Goal: Task Accomplishment & Management: Use online tool/utility

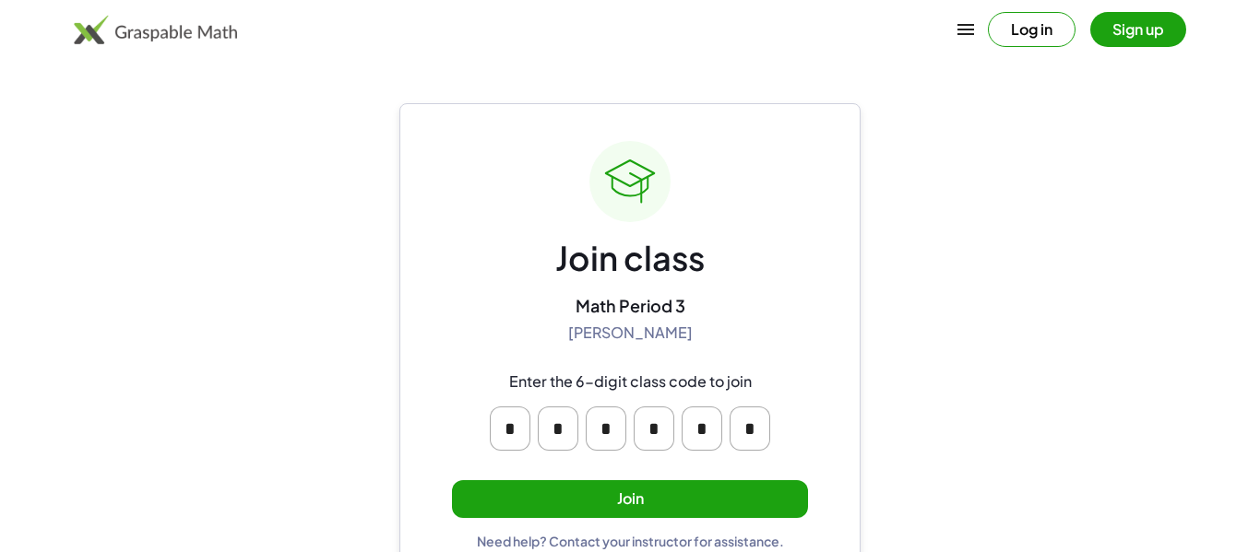
scroll to position [35, 0]
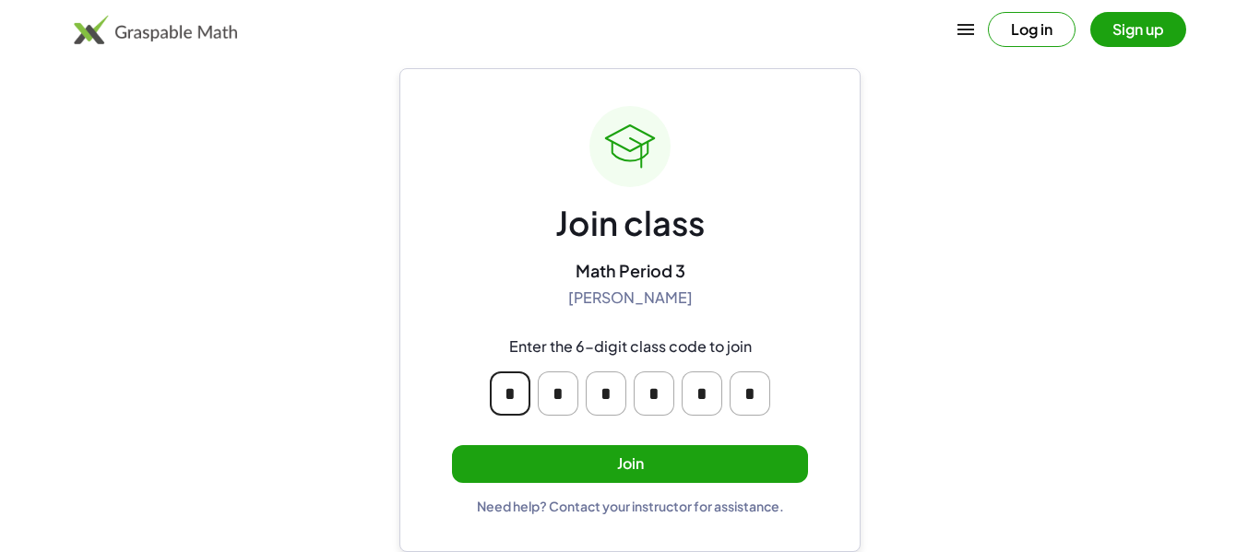
click at [517, 404] on input "*" at bounding box center [510, 394] width 41 height 44
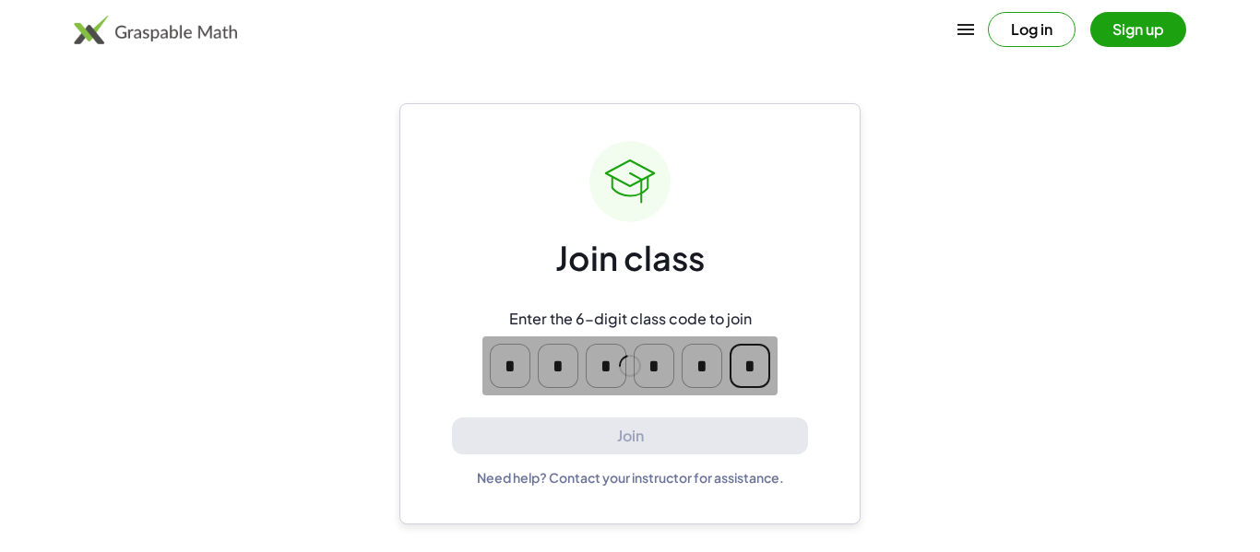
scroll to position [0, 0]
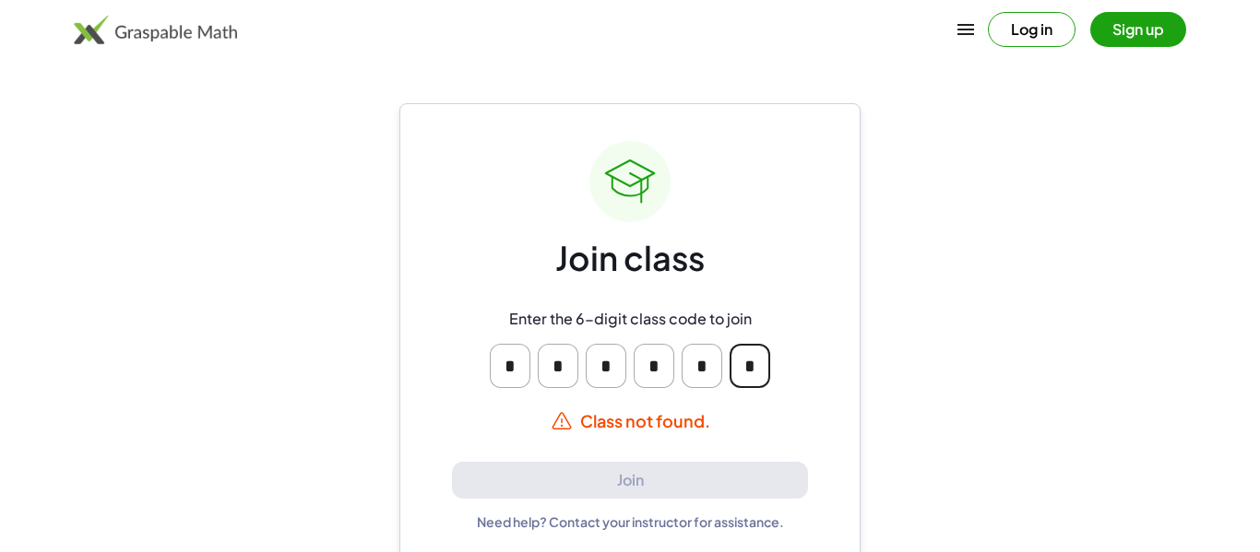
click at [519, 374] on input "*" at bounding box center [510, 366] width 41 height 44
type input "*"
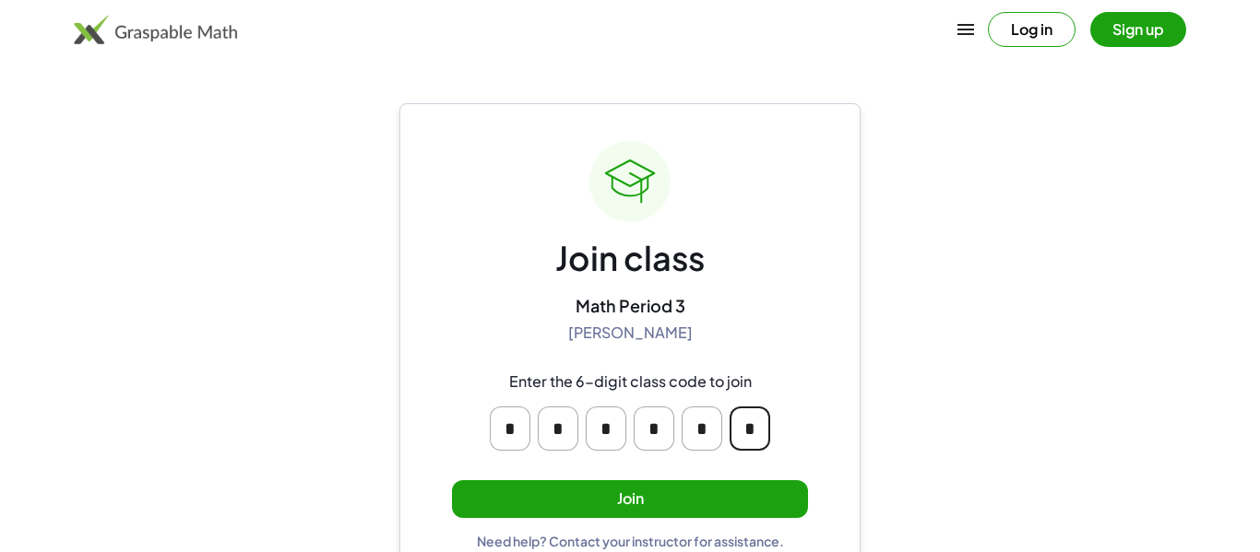
click at [771, 300] on div "Join class Math Period 3 [PERSON_NAME] Enter the 6-digit class code to join * *…" at bounding box center [630, 345] width 356 height 409
click at [665, 509] on button "Join" at bounding box center [630, 499] width 356 height 38
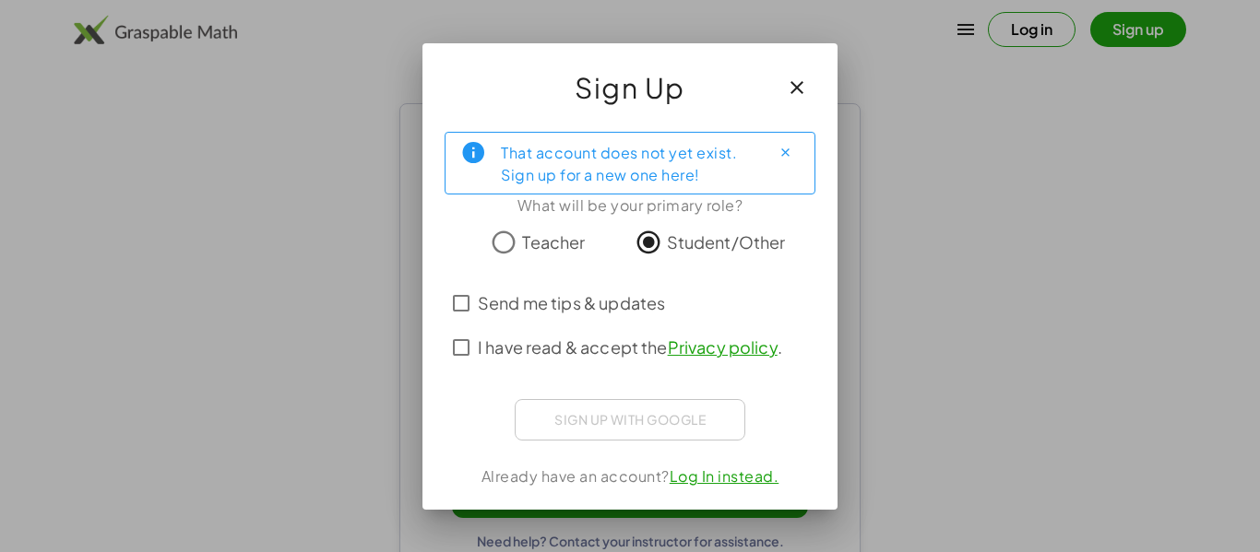
click at [493, 308] on span "Send me tips & updates" at bounding box center [571, 302] width 187 height 25
click at [516, 344] on span "I have read & accept the Privacy policy ." at bounding box center [630, 347] width 304 height 25
click at [489, 295] on span "Send me tips & updates" at bounding box center [571, 302] width 187 height 25
click at [496, 344] on span "I have read & accept the Privacy policy ." at bounding box center [630, 347] width 304 height 25
click at [495, 342] on span "I have read & accept the Privacy policy ." at bounding box center [630, 347] width 304 height 25
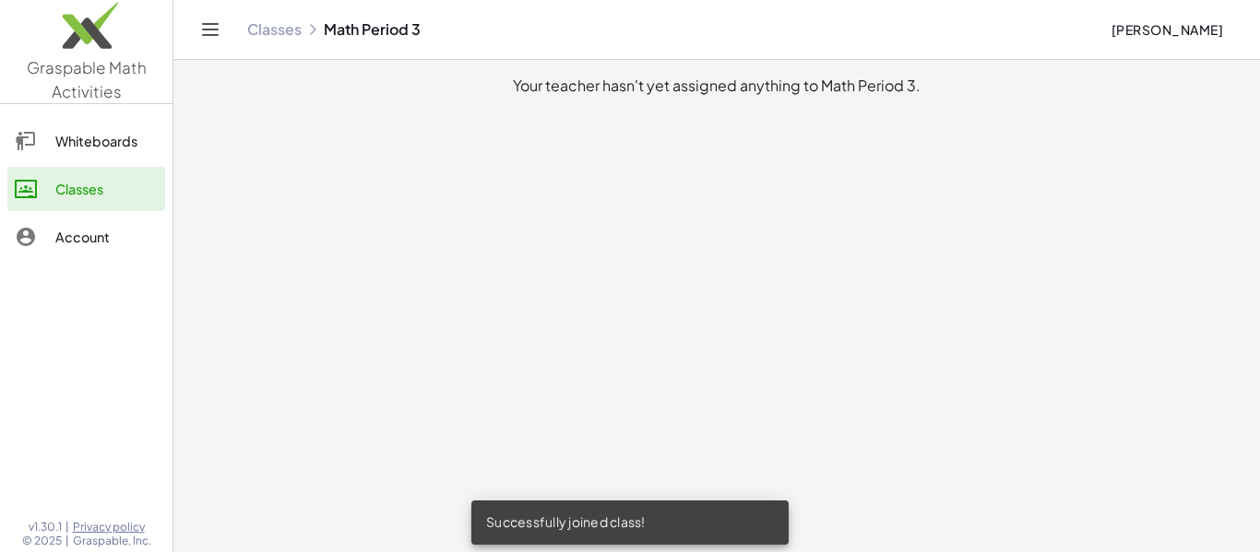
click at [93, 131] on div "Whiteboards" at bounding box center [106, 141] width 102 height 22
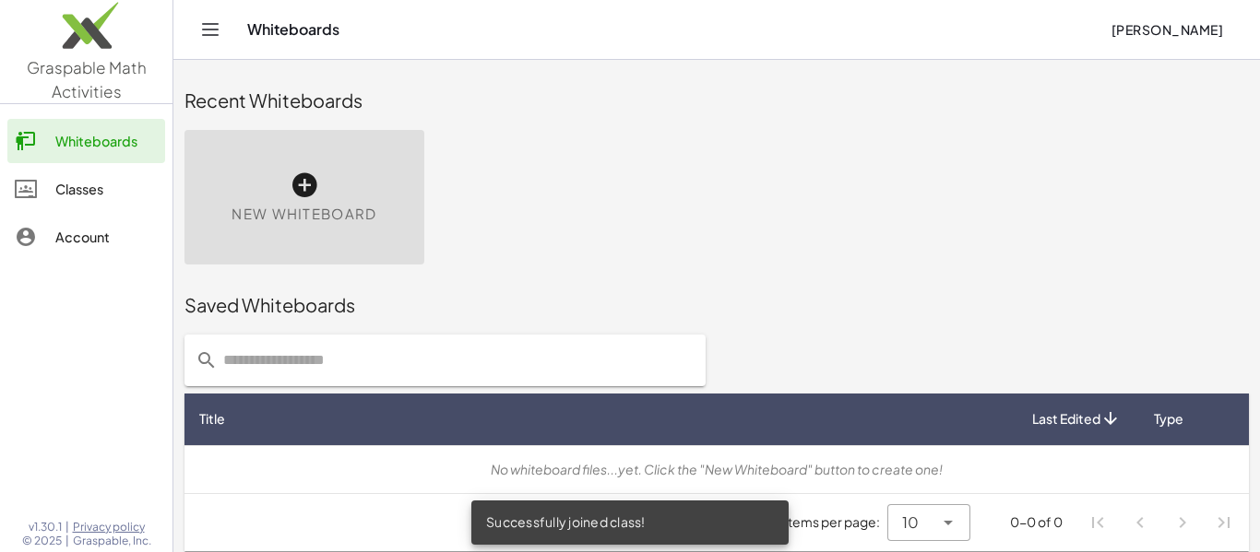
click at [345, 217] on span "New Whiteboard" at bounding box center [303, 214] width 145 height 21
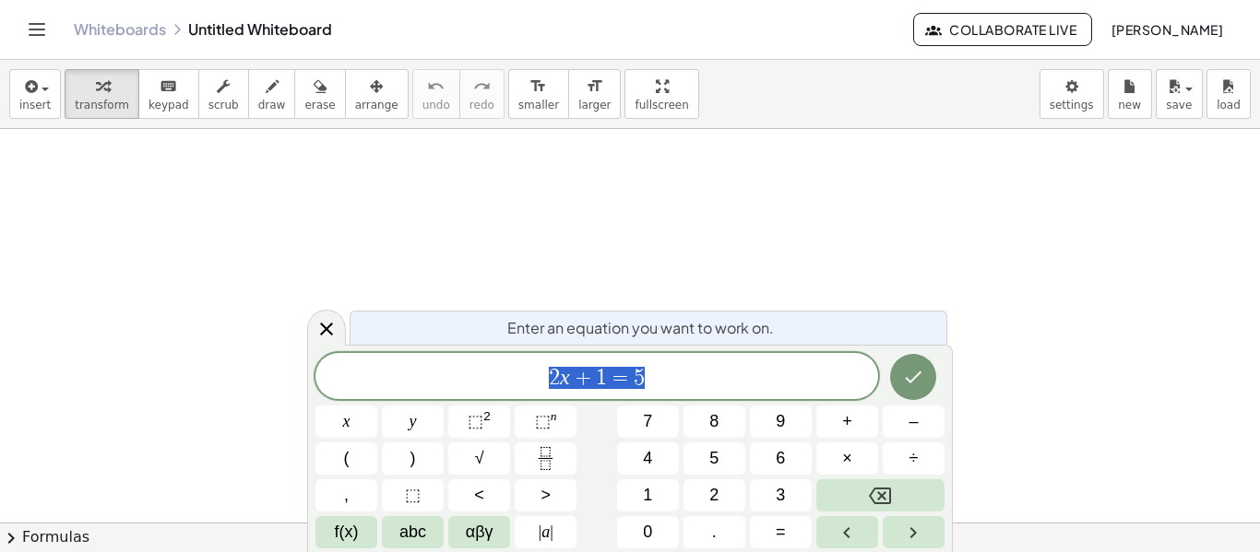
scroll to position [1, 0]
